Goal: Information Seeking & Learning: Compare options

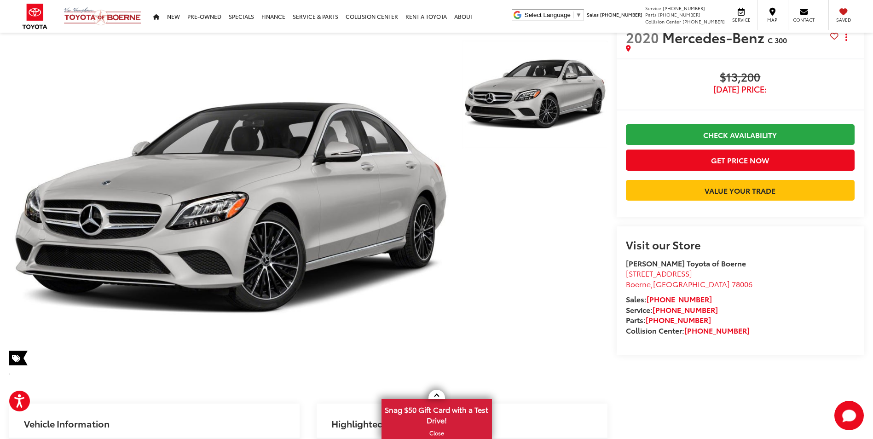
scroll to position [46, 0]
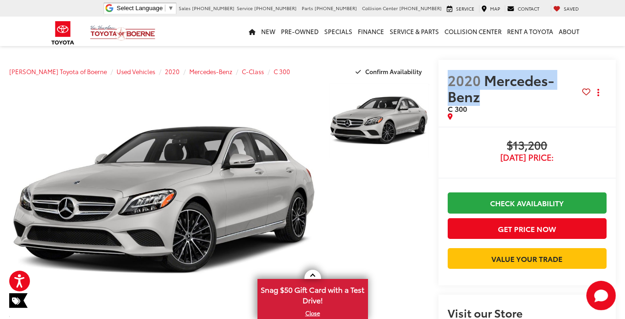
drag, startPoint x: 435, startPoint y: 81, endPoint x: 571, endPoint y: 81, distance: 135.3
click at [571, 81] on span "2020 Mercedes-Benz" at bounding box center [514, 88] width 134 height 32
copy span "2020 Mercedes-Benz"
click at [454, 71] on span "2020" at bounding box center [463, 80] width 33 height 20
drag, startPoint x: 440, startPoint y: 80, endPoint x: 466, endPoint y: 88, distance: 27.7
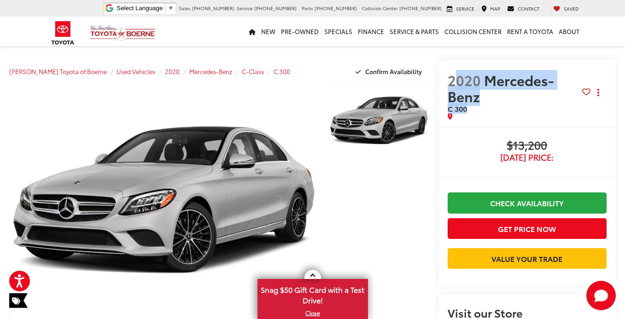
click at [466, 88] on h2 "2020 Mercedes-Benz C 300" at bounding box center [514, 92] width 134 height 41
drag, startPoint x: 466, startPoint y: 88, endPoint x: 441, endPoint y: 79, distance: 26.9
click at [447, 79] on span "2020" at bounding box center [463, 80] width 33 height 20
drag, startPoint x: 439, startPoint y: 79, endPoint x: 461, endPoint y: 91, distance: 24.9
click at [461, 91] on h2 "2020 Mercedes-Benz C 300" at bounding box center [514, 92] width 134 height 41
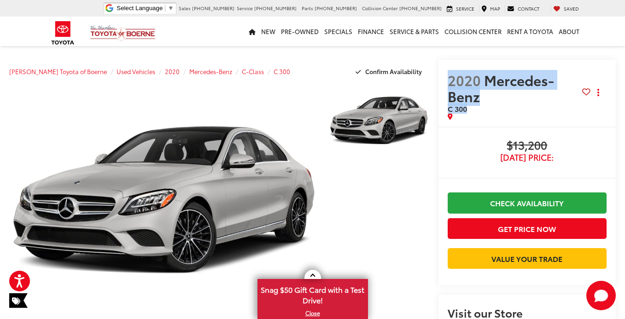
copy h2 "2020 Mercedes-Benz C 300"
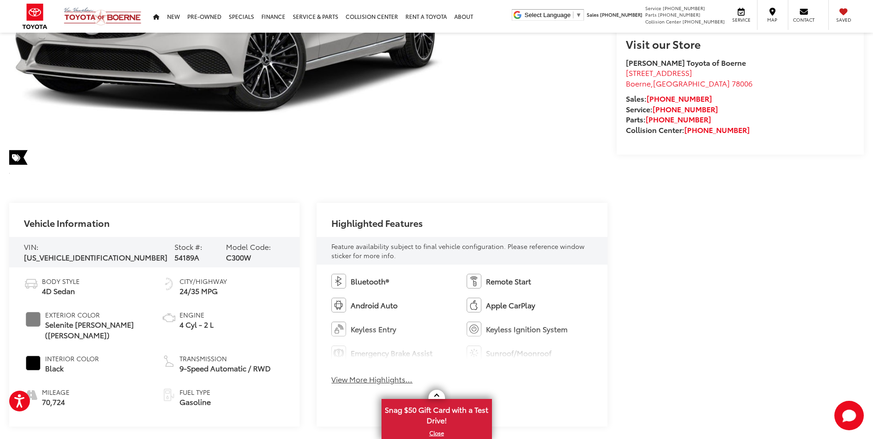
scroll to position [276, 0]
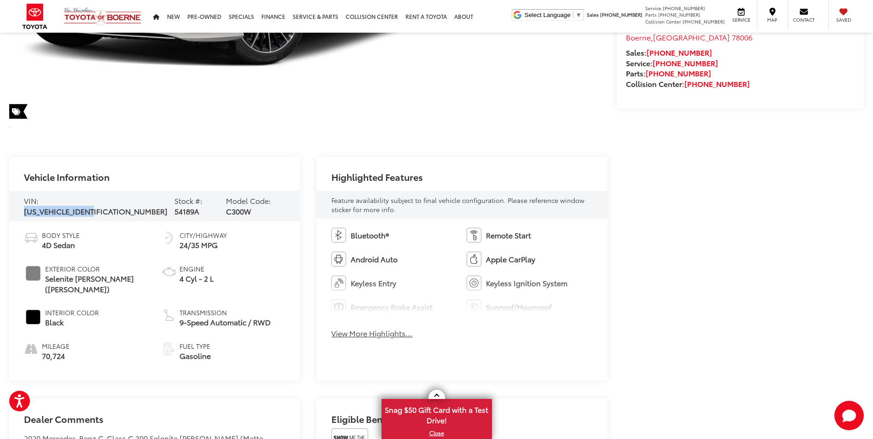
drag, startPoint x: 41, startPoint y: 205, endPoint x: 121, endPoint y: 202, distance: 79.7
click at [121, 206] on span "[US_VEHICLE_IDENTIFICATION_NUMBER]" at bounding box center [96, 211] width 144 height 11
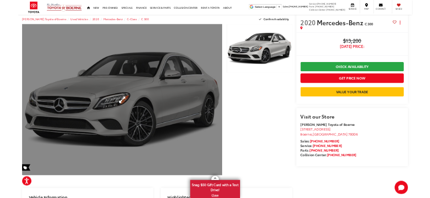
scroll to position [0, 0]
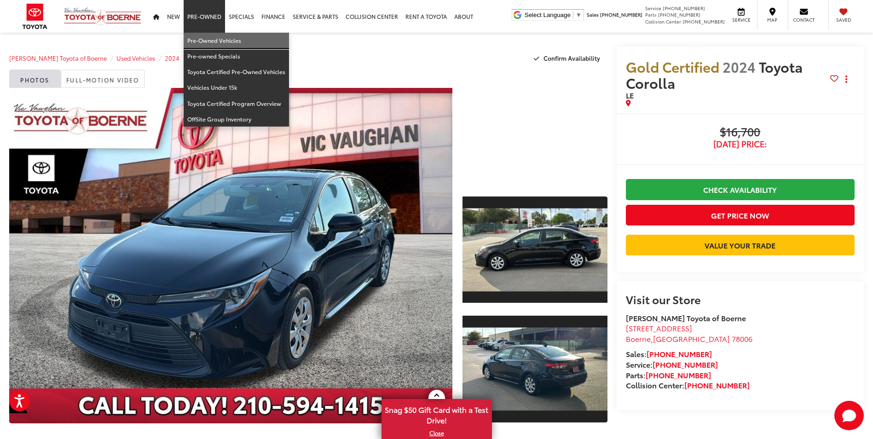
click at [205, 41] on link "Pre-Owned Vehicles" at bounding box center [236, 41] width 105 height 16
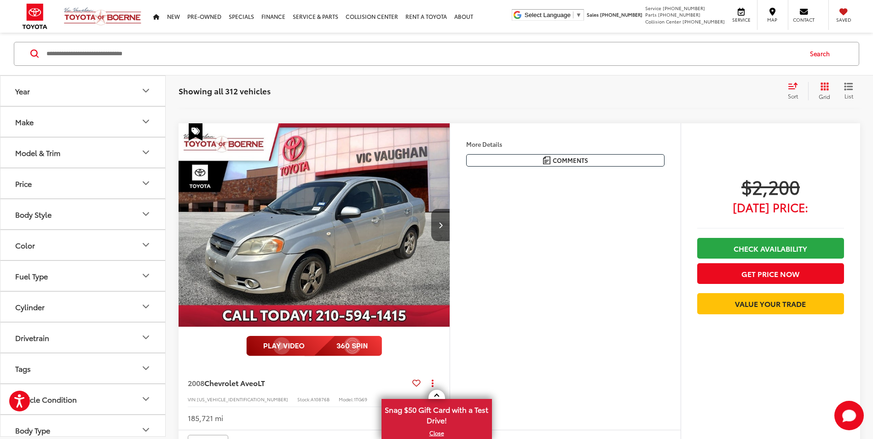
scroll to position [1519, 0]
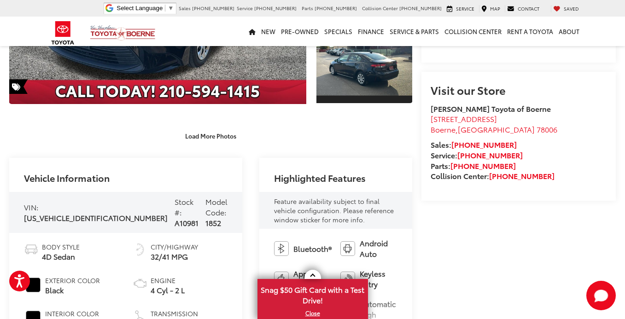
scroll to position [230, 0]
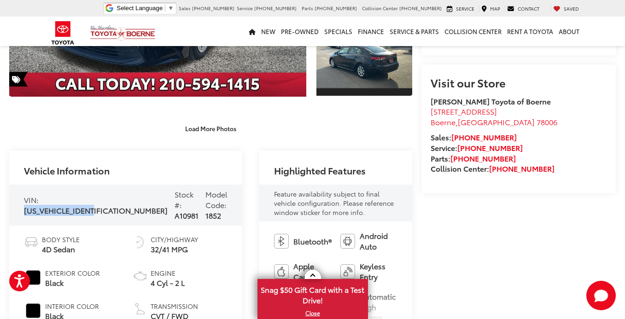
drag, startPoint x: 23, startPoint y: 201, endPoint x: 100, endPoint y: 201, distance: 77.3
click at [100, 201] on div "VIN: 5YFB4MDEXRP178575 Stock #: A10981 Model Code: 1852" at bounding box center [125, 205] width 233 height 41
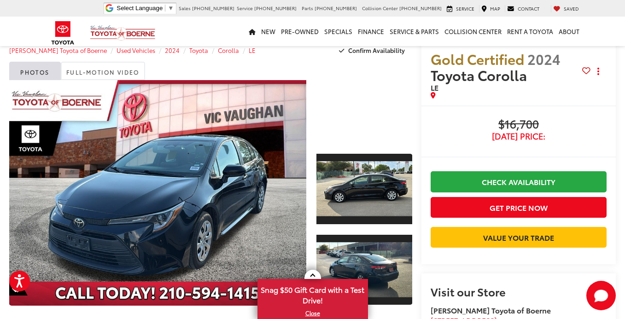
scroll to position [0, 0]
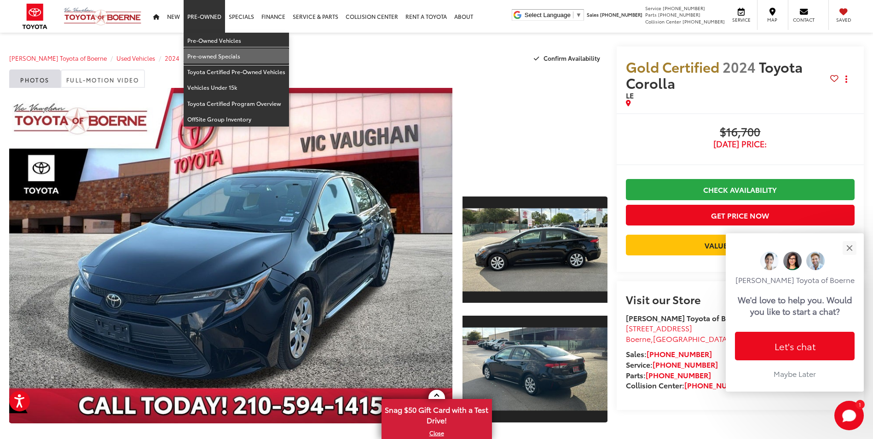
click at [210, 57] on link "Pre-owned Specials" at bounding box center [236, 56] width 105 height 16
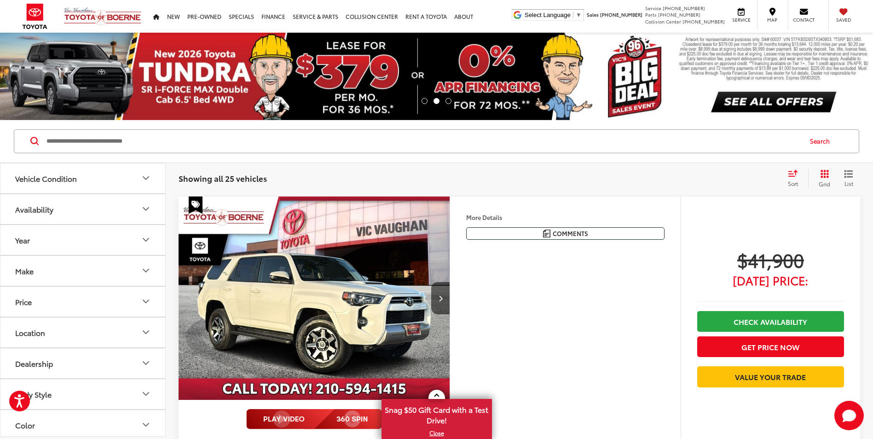
click at [797, 176] on icon "Select sort value" at bounding box center [793, 173] width 10 height 7
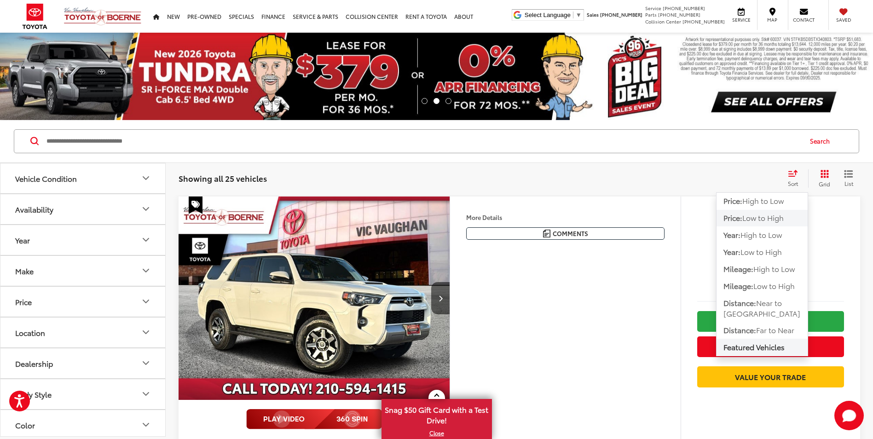
click at [781, 219] on span "Low to High" at bounding box center [763, 217] width 41 height 11
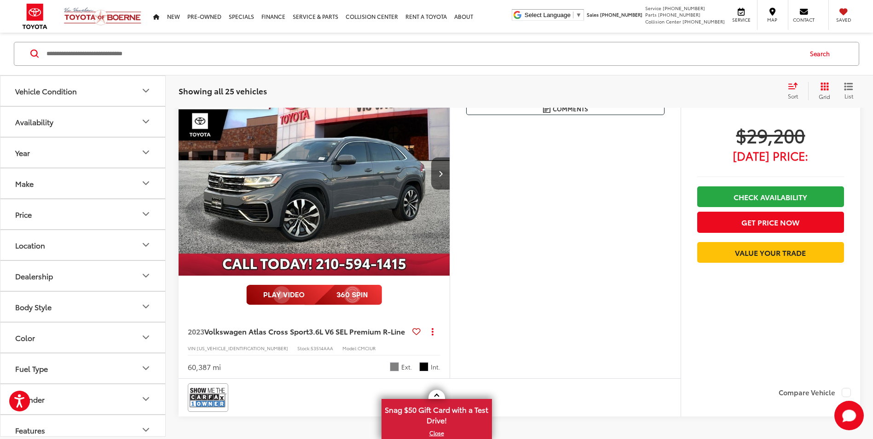
scroll to position [4143, 0]
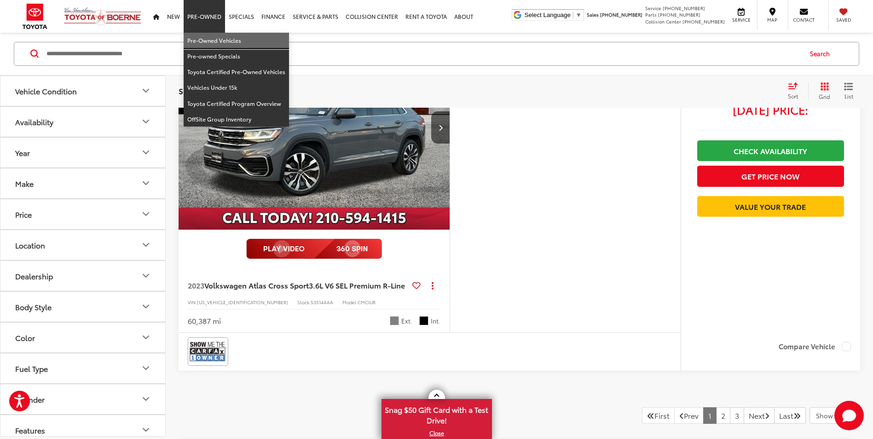
drag, startPoint x: 215, startPoint y: 38, endPoint x: 417, endPoint y: 148, distance: 230.5
click at [215, 38] on link "Pre-Owned Vehicles" at bounding box center [236, 41] width 105 height 16
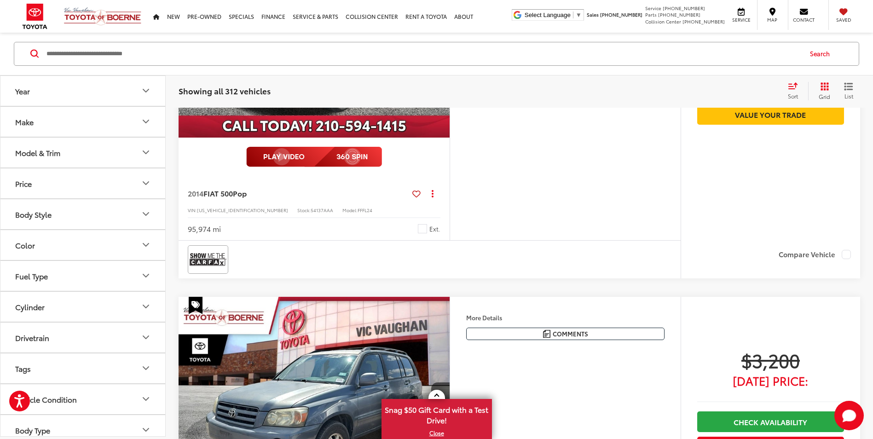
scroll to position [2072, 0]
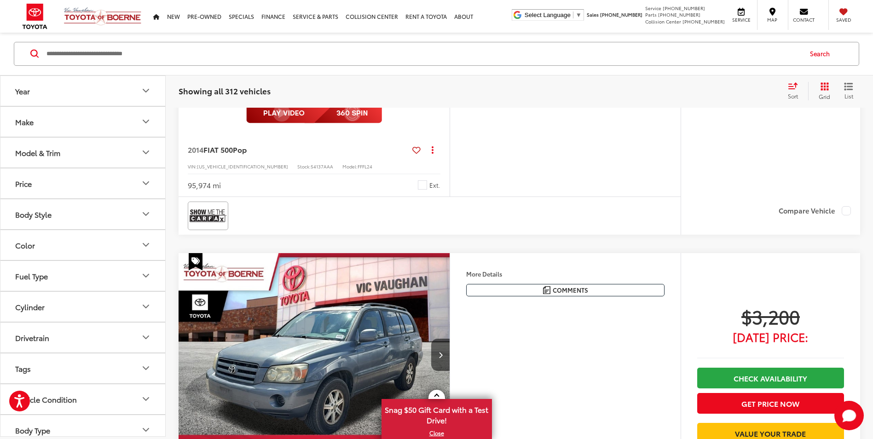
click at [131, 87] on button "Year" at bounding box center [83, 91] width 166 height 30
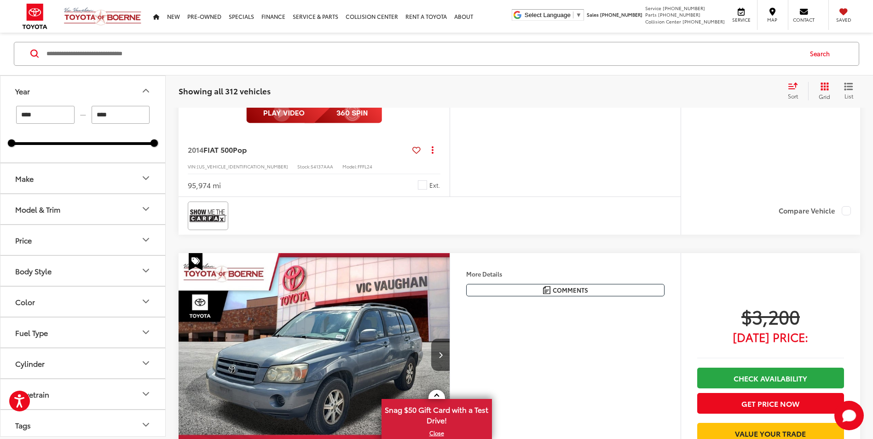
drag, startPoint x: 47, startPoint y: 113, endPoint x: -2, endPoint y: 108, distance: 49.1
click at [0, 108] on html "Accessibility Screen-Reader Guide, Feedback, and Issue Reporting | New window V…" at bounding box center [436, 354] width 873 height 4853
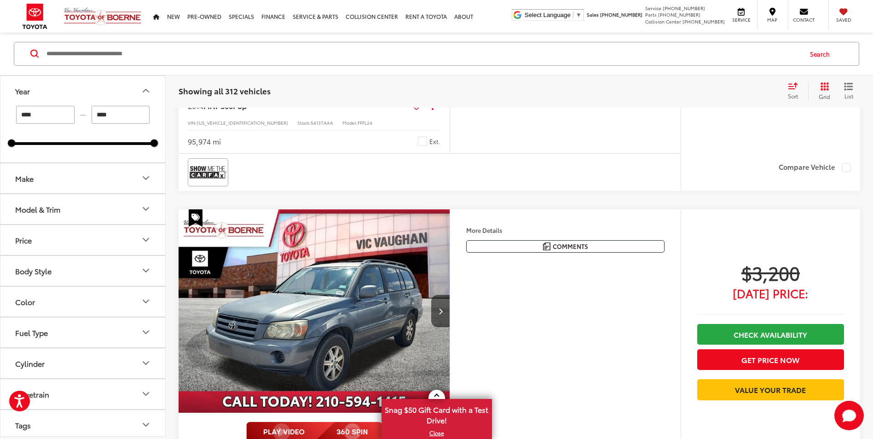
scroll to position [2028, 0]
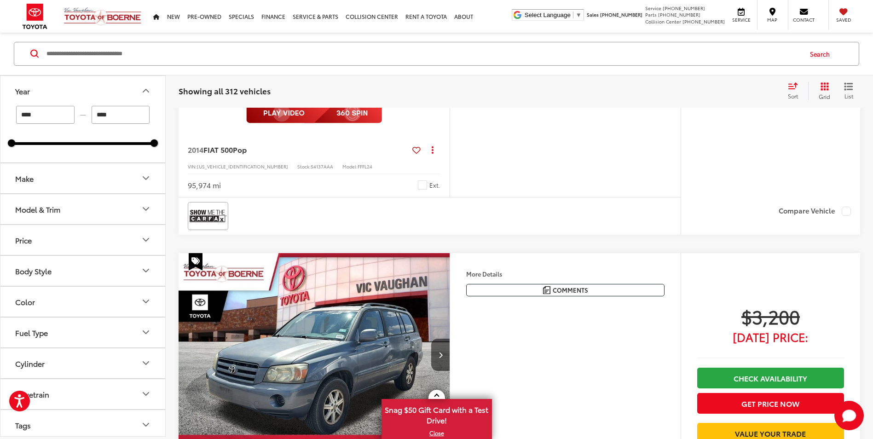
type input "*"
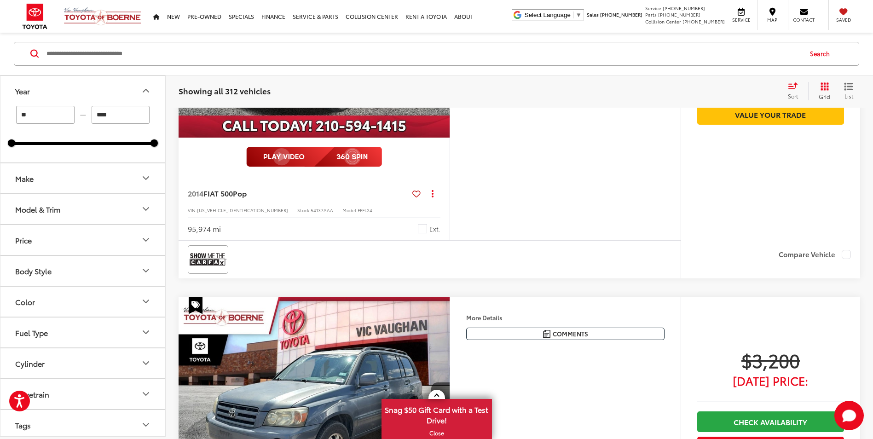
scroll to position [2072, 0]
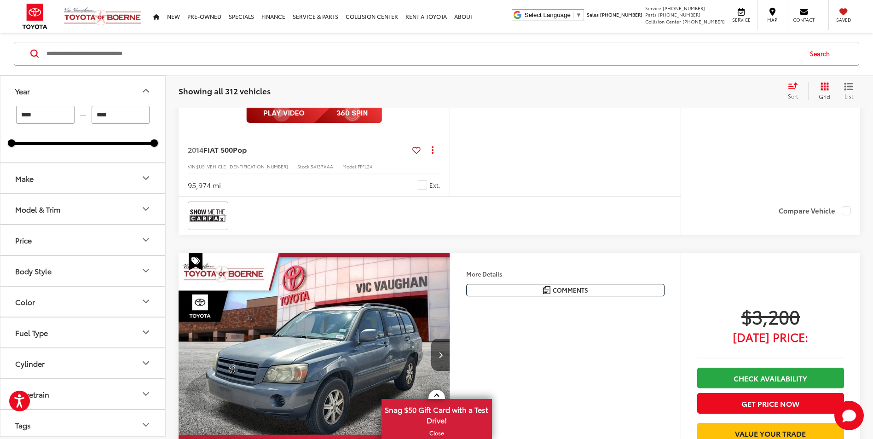
type input "****"
click at [115, 155] on div "**** — **** 2000 2025" at bounding box center [82, 134] width 165 height 57
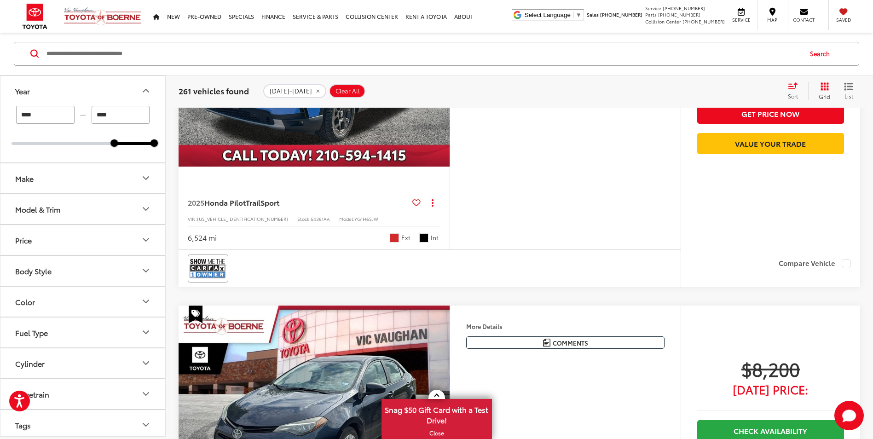
scroll to position [101, 0]
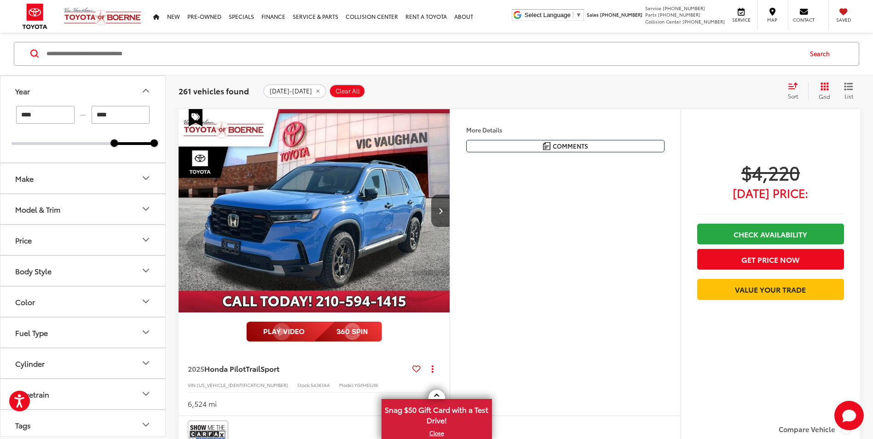
click at [64, 238] on button "Price" at bounding box center [83, 240] width 166 height 30
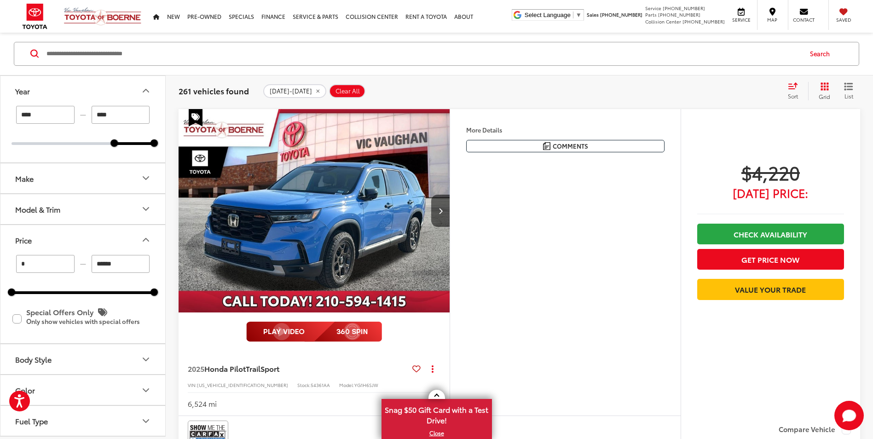
click at [130, 267] on input "******" at bounding box center [121, 264] width 58 height 18
type input "******"
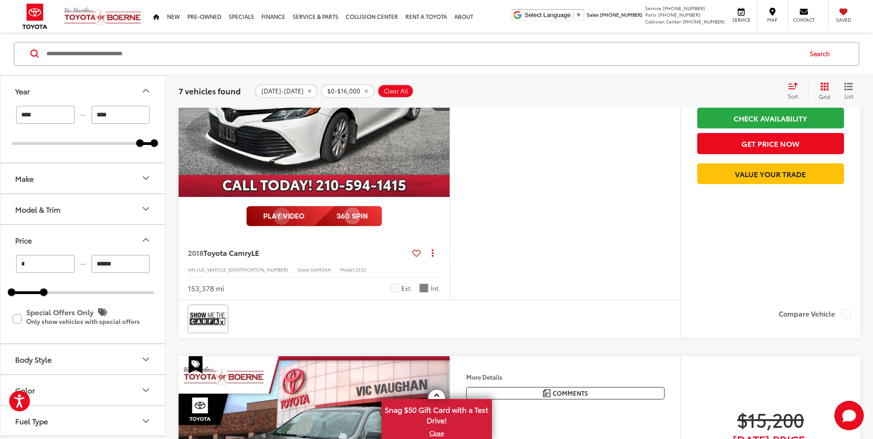
scroll to position [1943, 0]
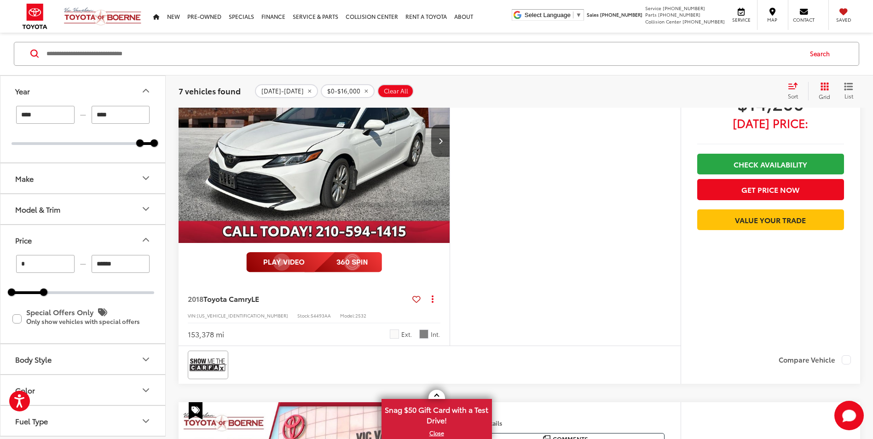
click at [360, 173] on img "2018 Toyota Camry LE 0" at bounding box center [314, 141] width 273 height 204
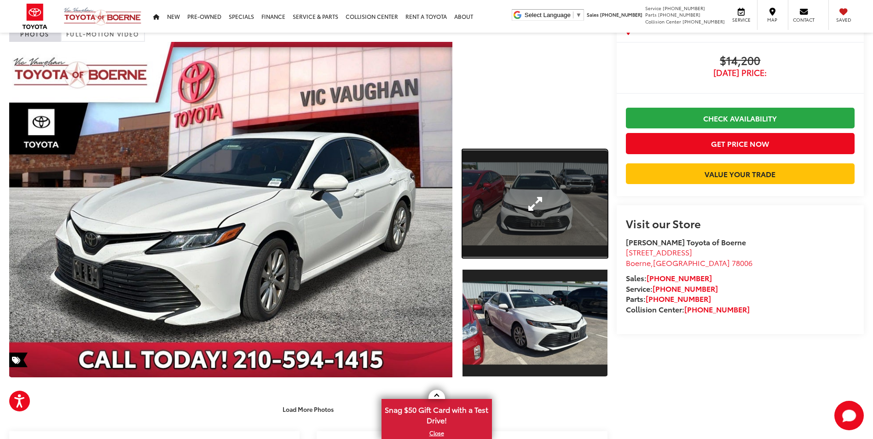
click at [533, 195] on link "Expand Photo 1" at bounding box center [535, 204] width 145 height 109
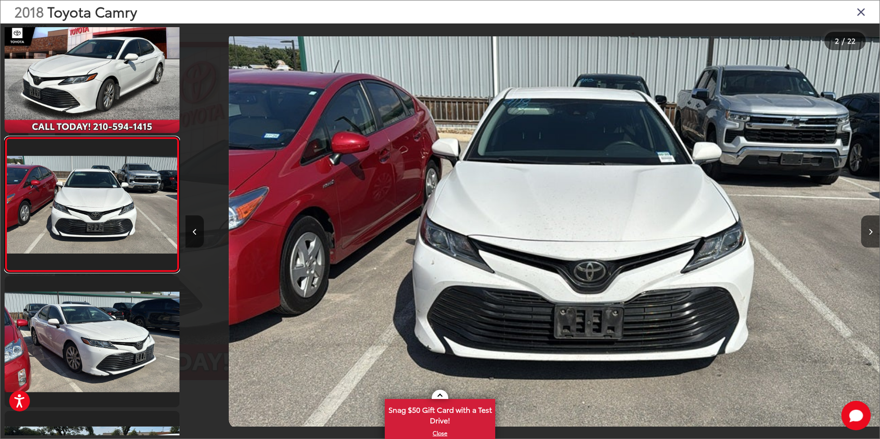
scroll to position [0, 694]
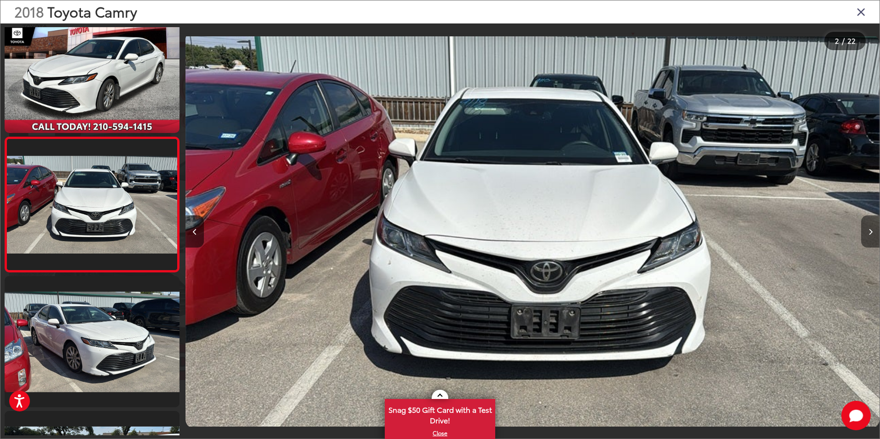
click at [869, 221] on button "Next image" at bounding box center [870, 231] width 18 height 32
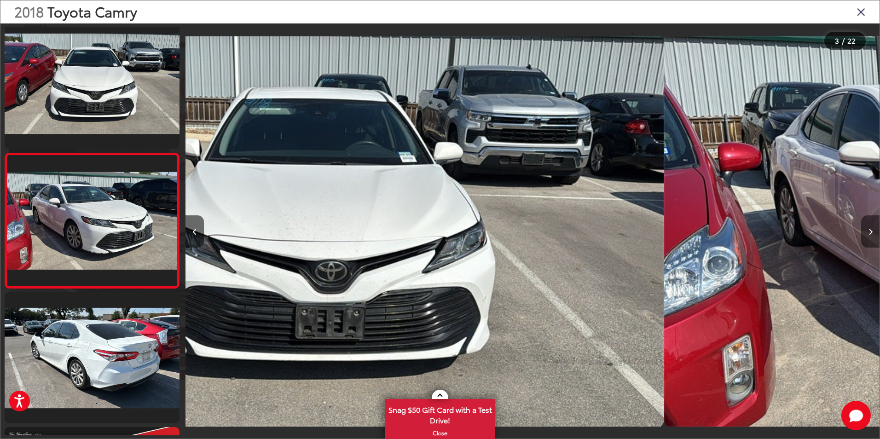
scroll to position [161, 0]
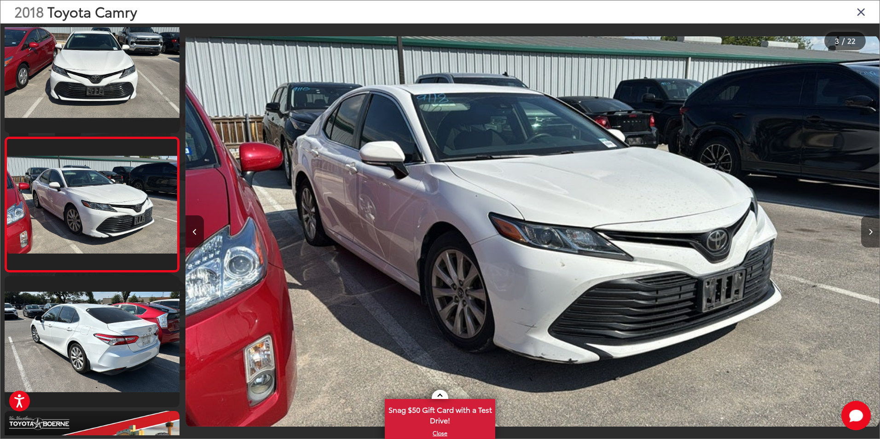
click at [869, 221] on button "Next image" at bounding box center [870, 231] width 18 height 32
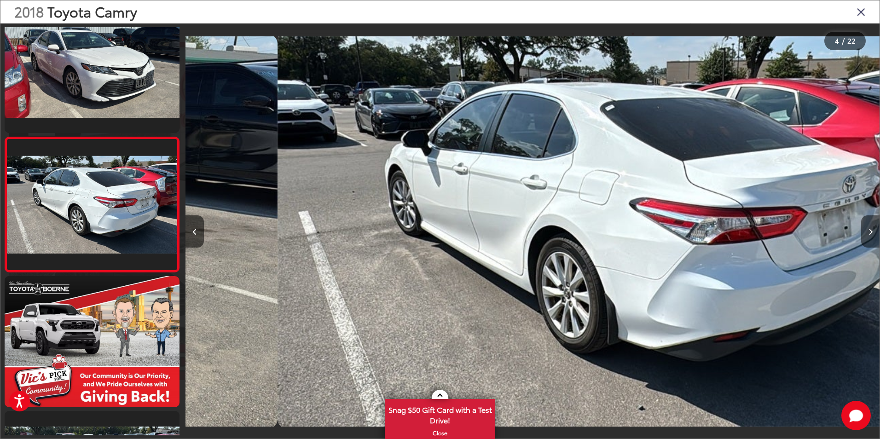
scroll to position [0, 2083]
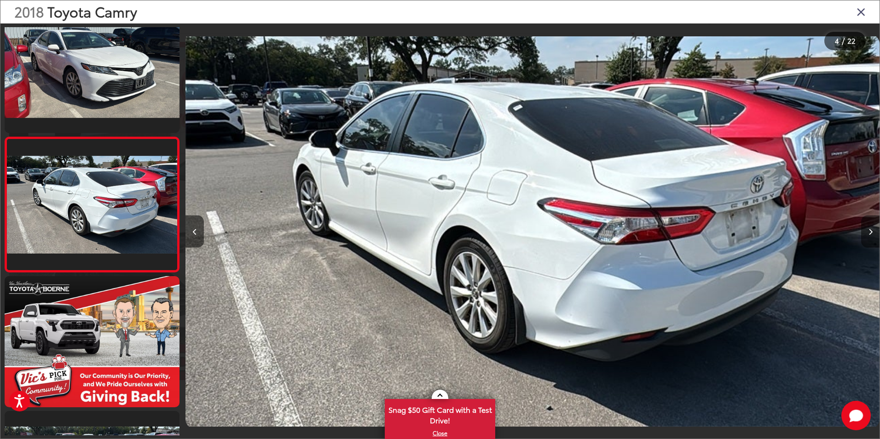
click at [869, 221] on button "Next image" at bounding box center [870, 231] width 18 height 32
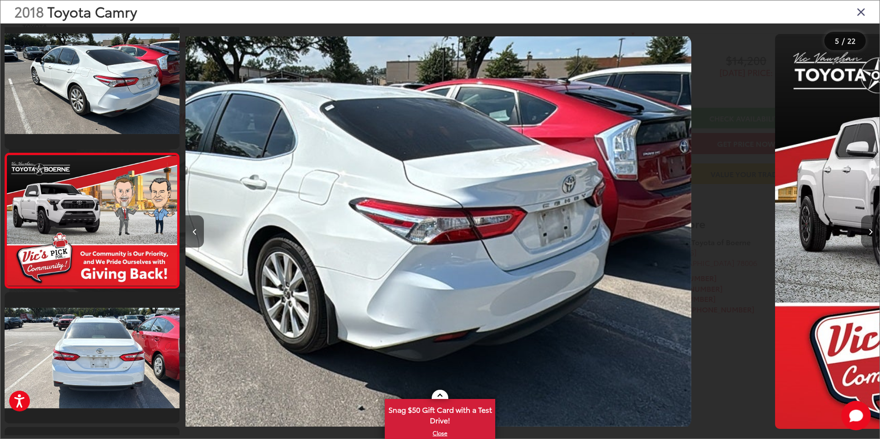
scroll to position [430, 0]
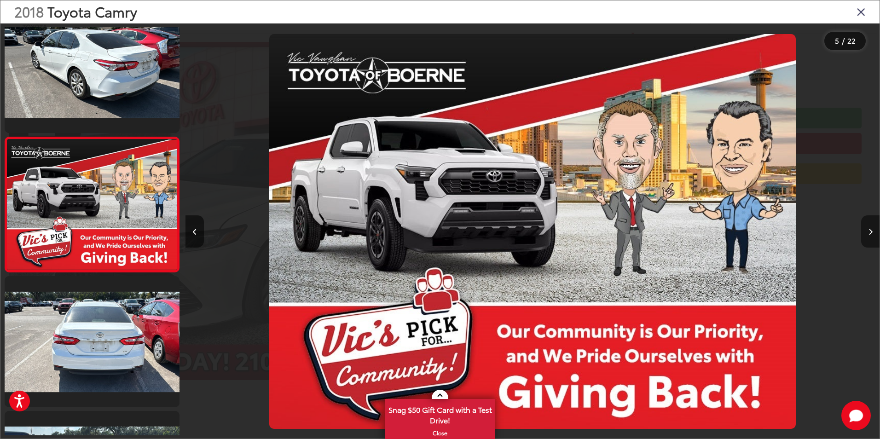
click at [869, 221] on button "Next image" at bounding box center [870, 231] width 18 height 32
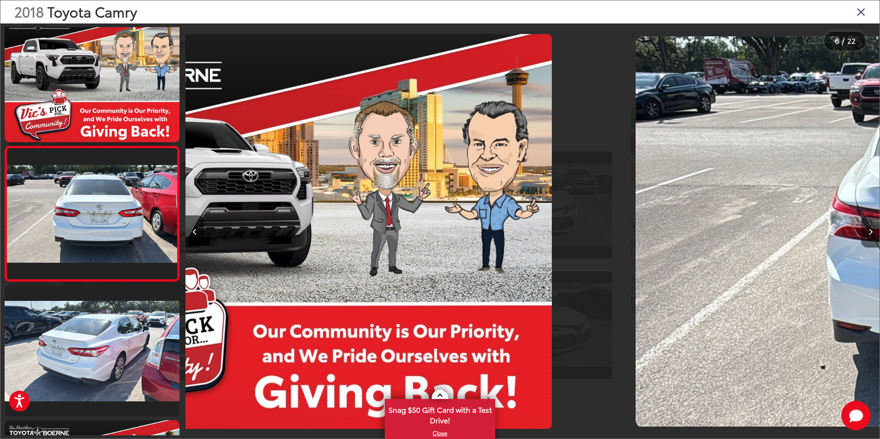
scroll to position [565, 0]
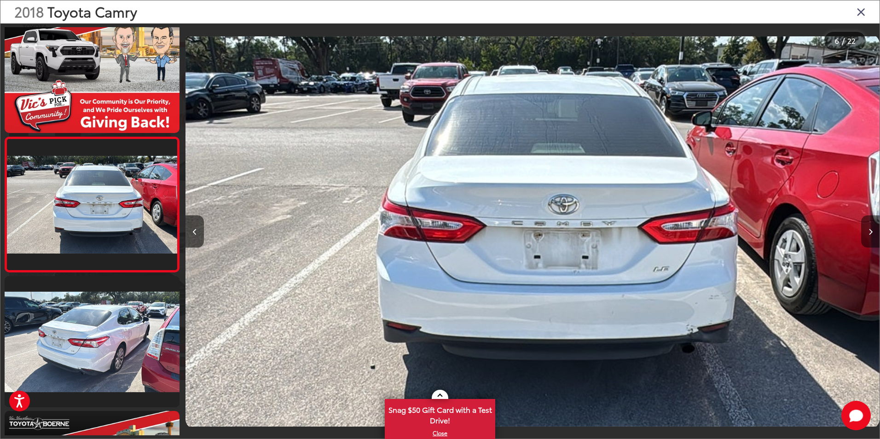
click at [869, 221] on button "Next image" at bounding box center [870, 231] width 18 height 32
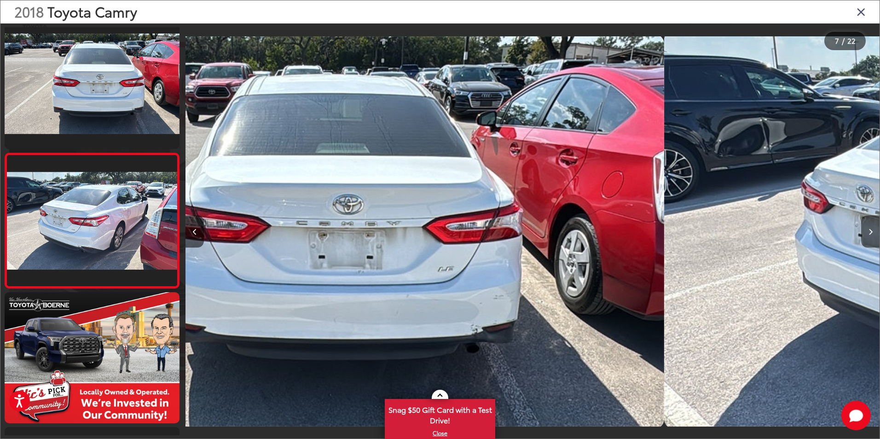
scroll to position [700, 0]
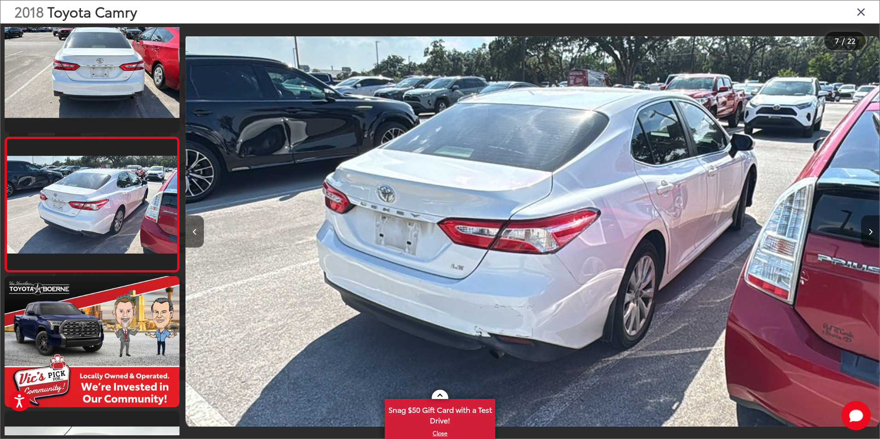
click at [869, 221] on button "Next image" at bounding box center [870, 231] width 18 height 32
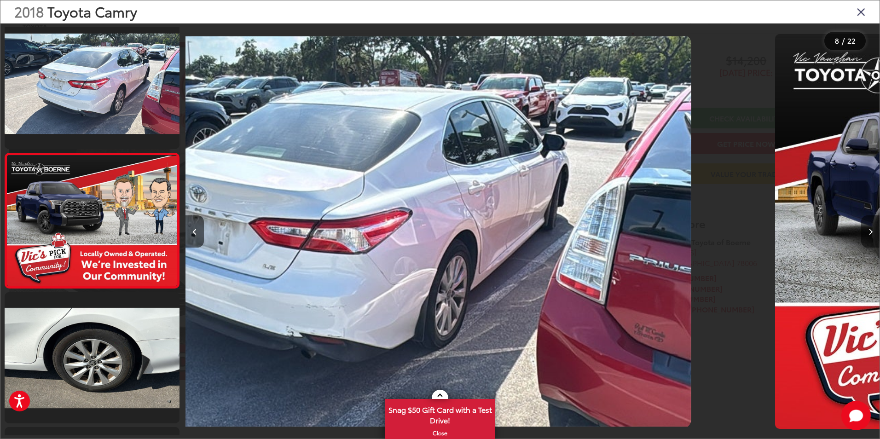
scroll to position [835, 0]
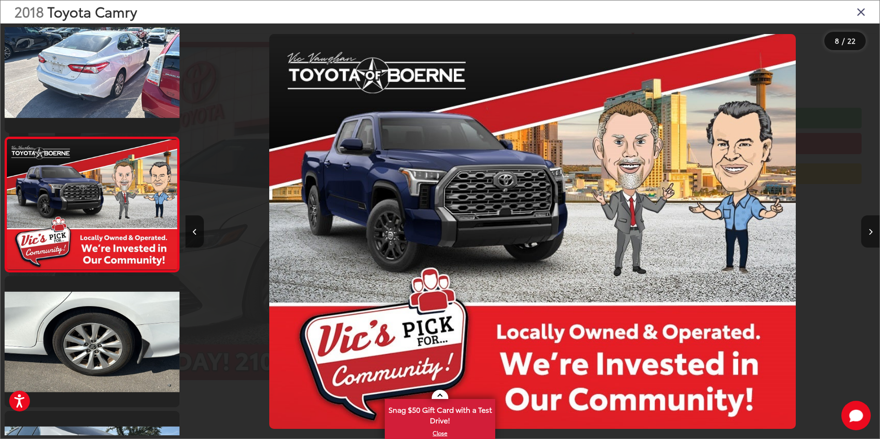
click at [869, 221] on button "Next image" at bounding box center [870, 231] width 18 height 32
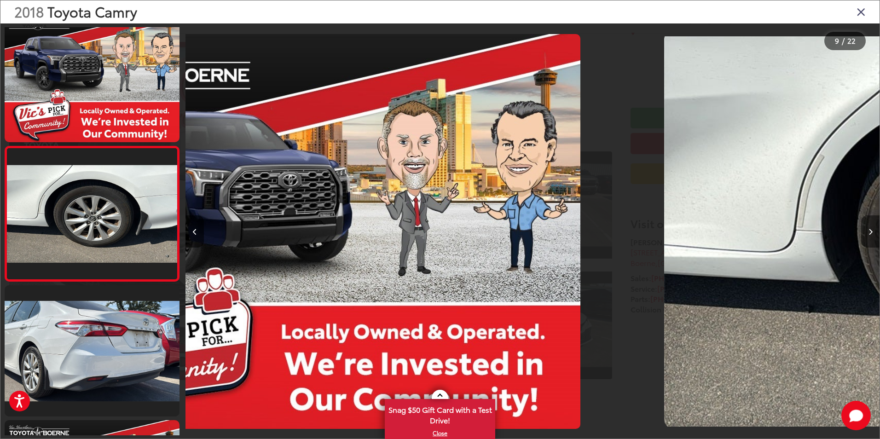
scroll to position [970, 0]
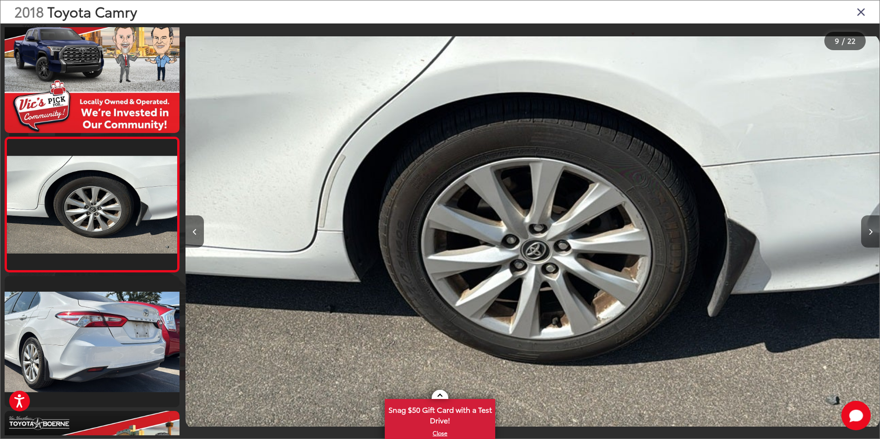
click at [869, 222] on button "Next image" at bounding box center [870, 231] width 18 height 32
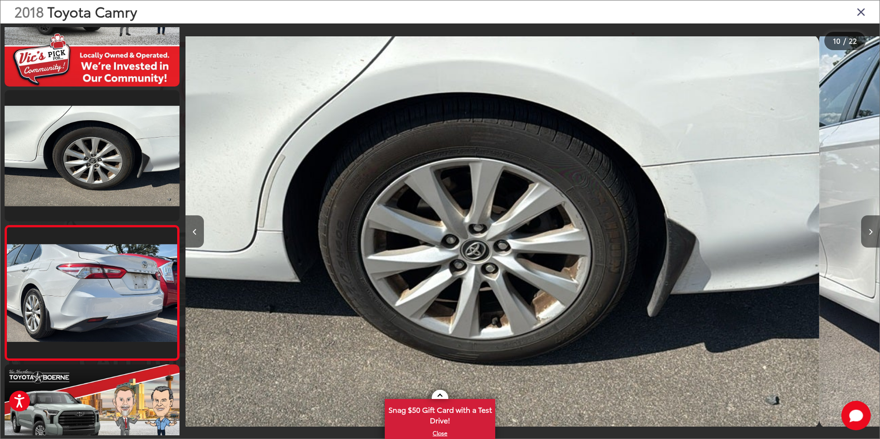
scroll to position [0, 0]
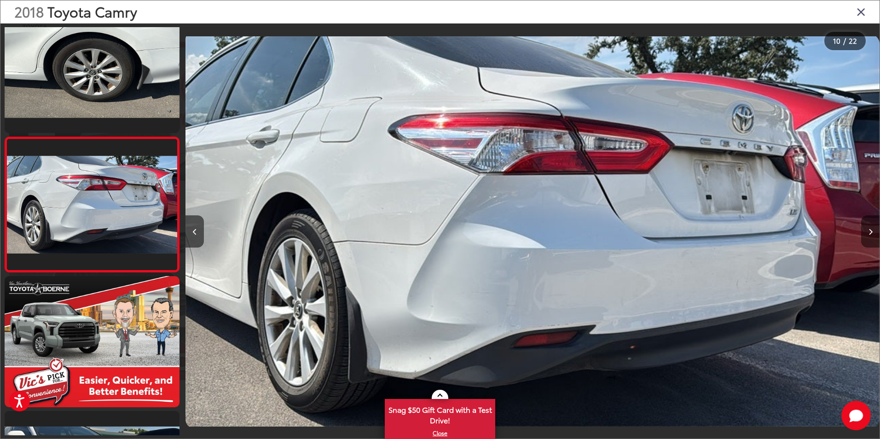
click at [869, 222] on button "Next image" at bounding box center [870, 231] width 18 height 32
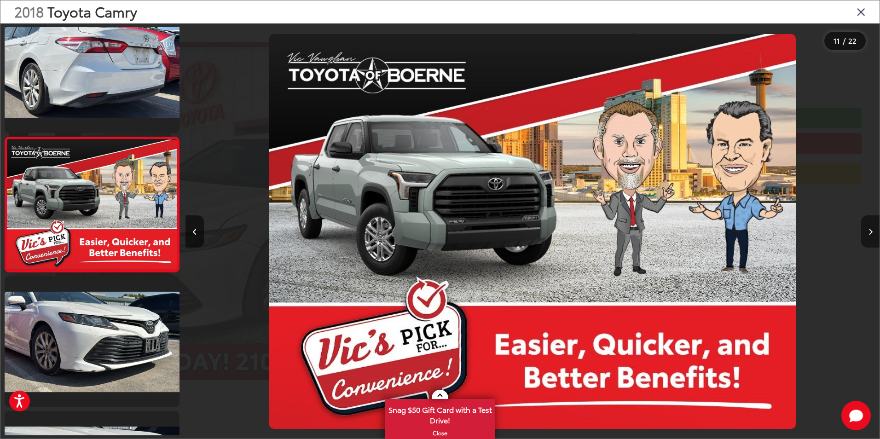
click at [869, 222] on button "Next image" at bounding box center [870, 231] width 18 height 32
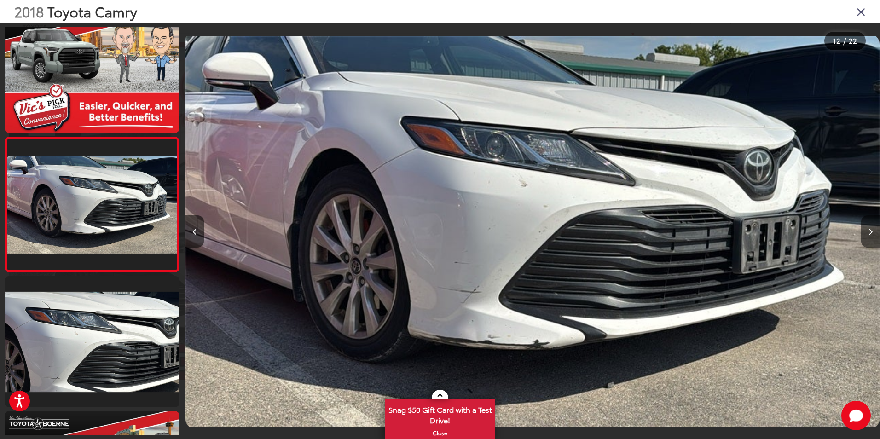
click at [859, 12] on icon "Close gallery" at bounding box center [861, 12] width 9 height 12
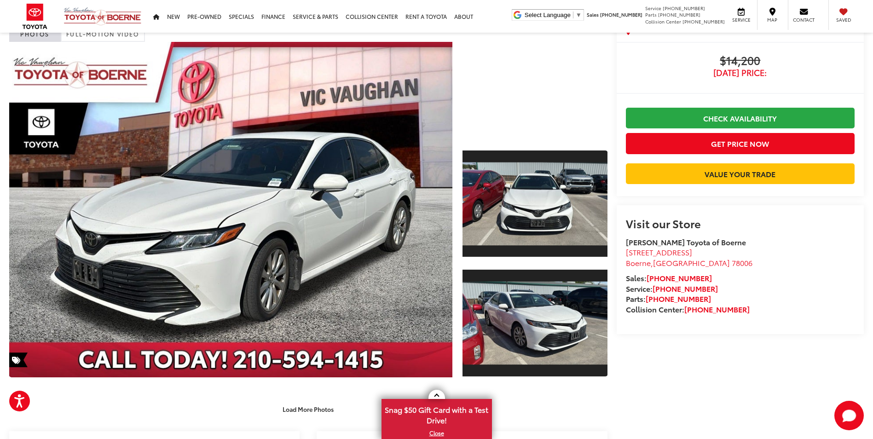
click at [718, 60] on span "$14,200" at bounding box center [740, 61] width 229 height 14
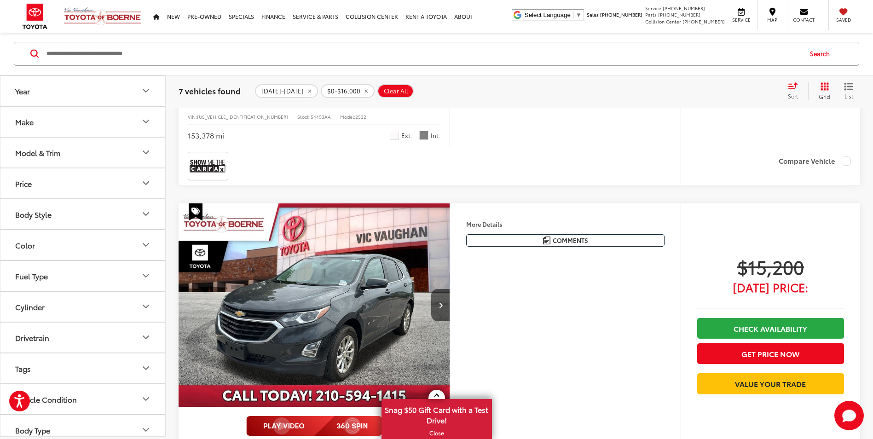
scroll to position [2156, 0]
